Goal: Task Accomplishment & Management: Manage account settings

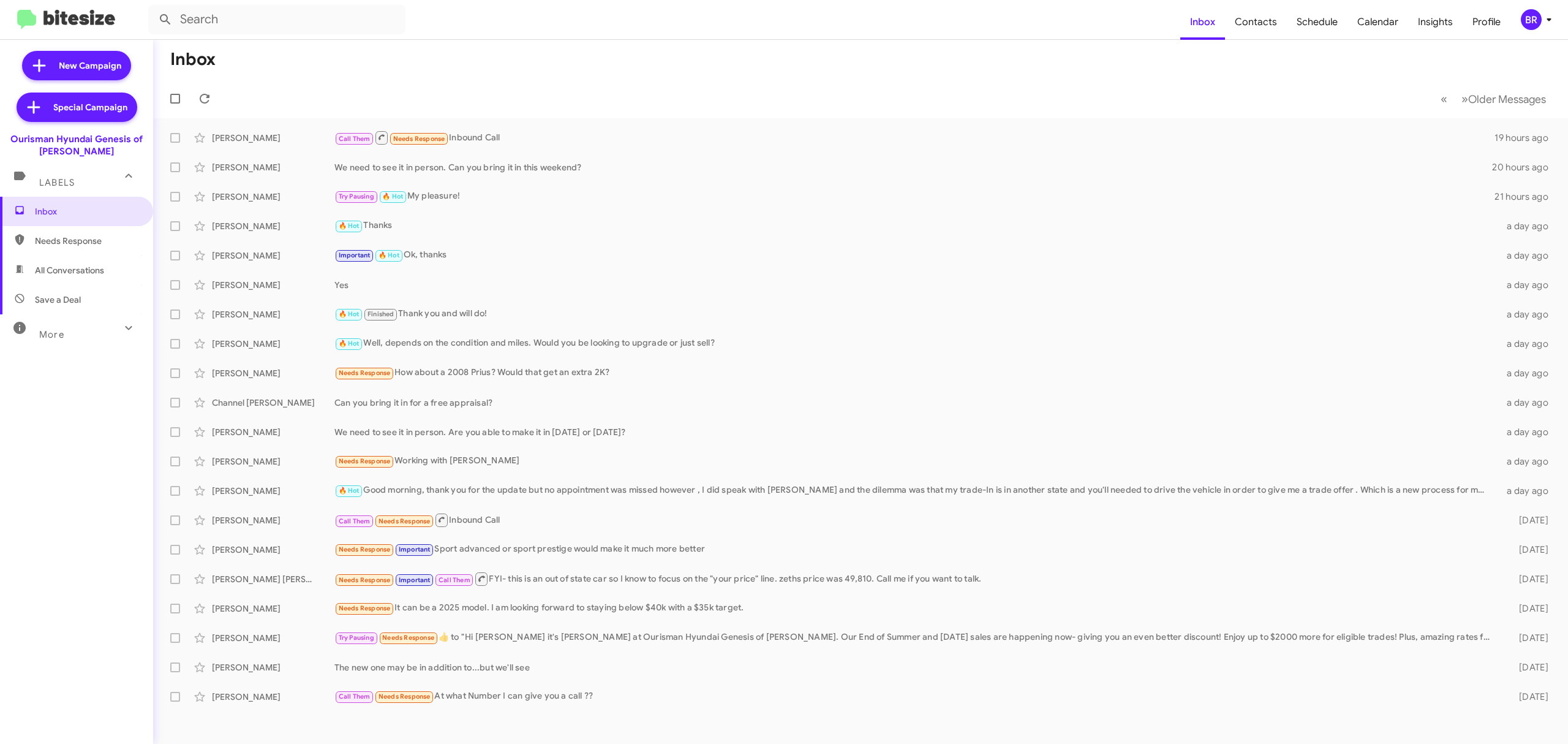
click at [1529, 20] on div "BR" at bounding box center [1531, 19] width 21 height 21
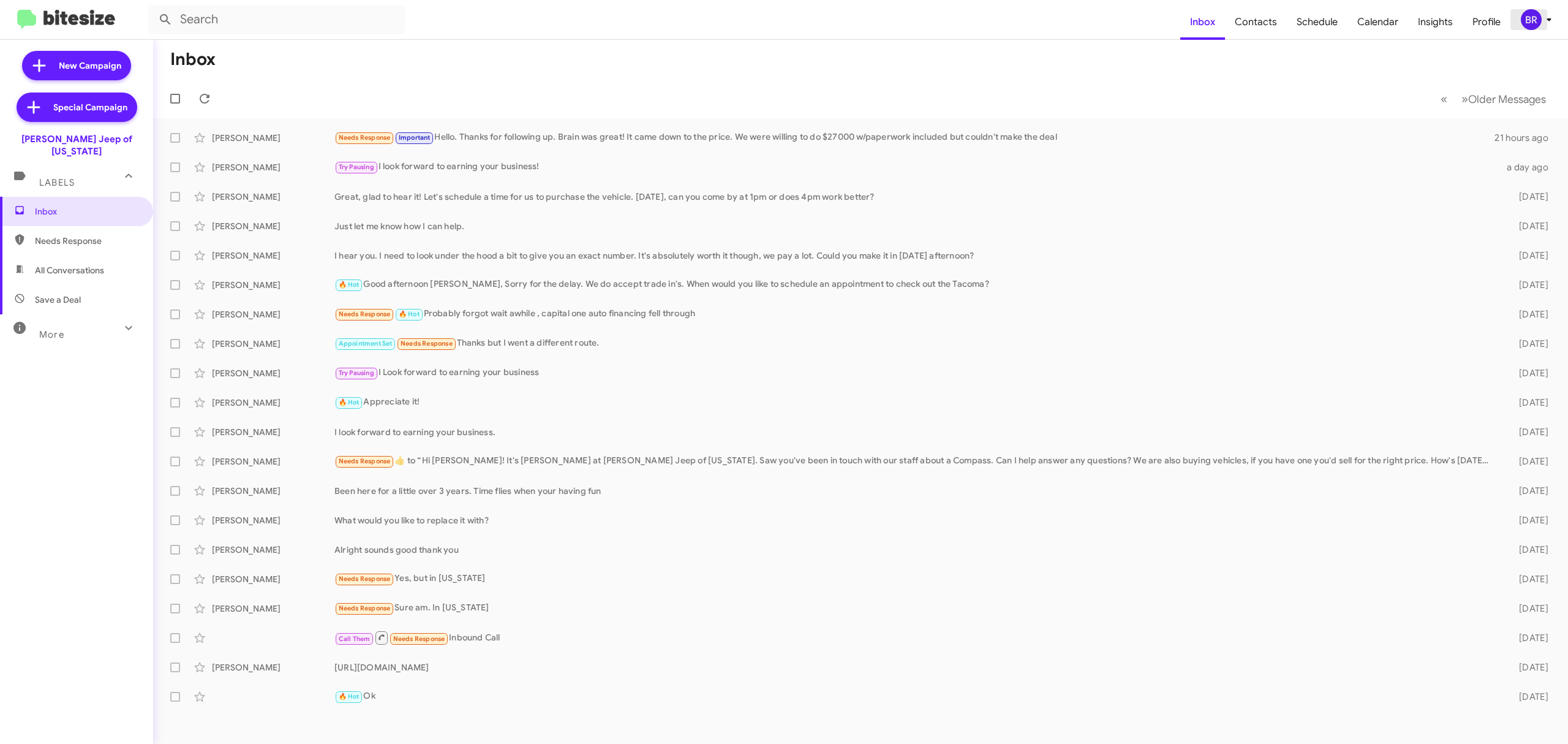
click at [1536, 16] on div "BR" at bounding box center [1531, 19] width 21 height 21
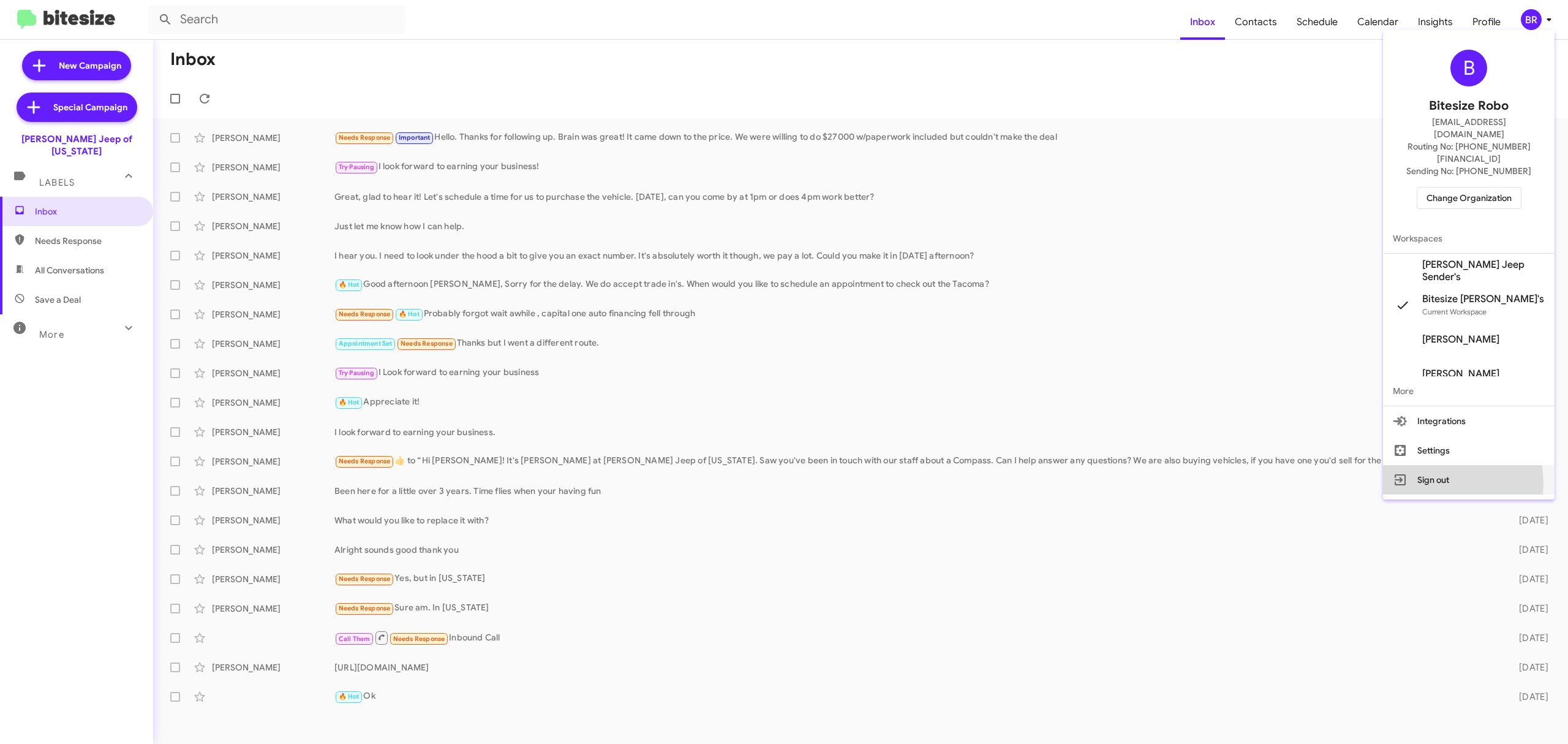
click at [1450, 465] on button "Sign out" at bounding box center [1469, 480] width 171 height 29
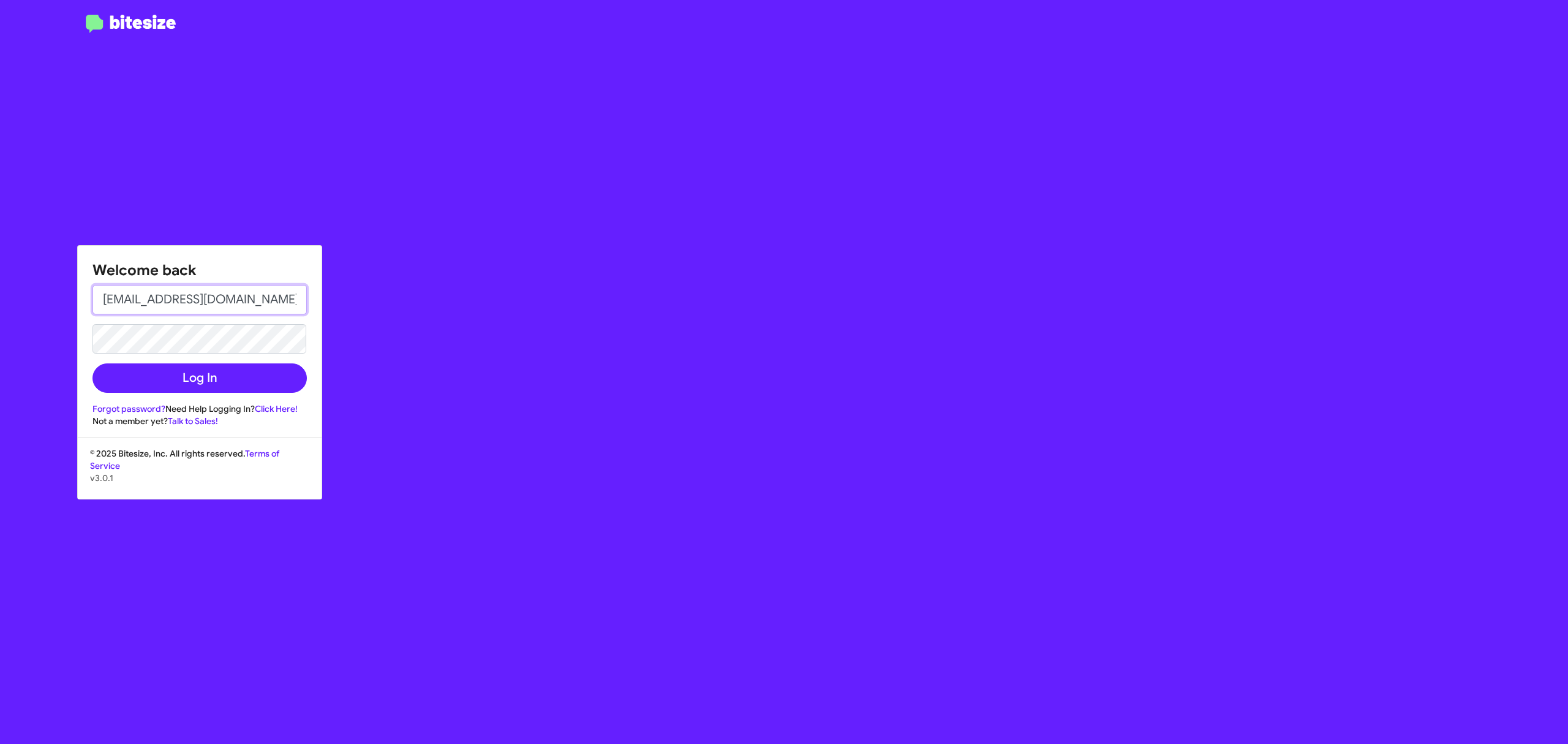
click at [204, 304] on input "[EMAIL_ADDRESS][DOMAIN_NAME]" at bounding box center [199, 299] width 215 height 29
type input "[PERSON_NAME][EMAIL_ADDRESS][DOMAIN_NAME]"
click at [174, 366] on button "Log In" at bounding box center [199, 378] width 215 height 29
